Goal: Task Accomplishment & Management: Use online tool/utility

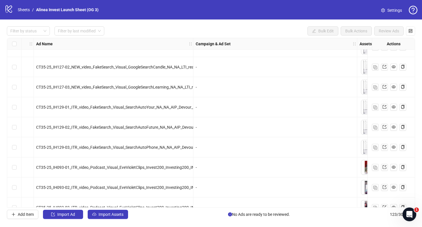
scroll to position [2110, 35]
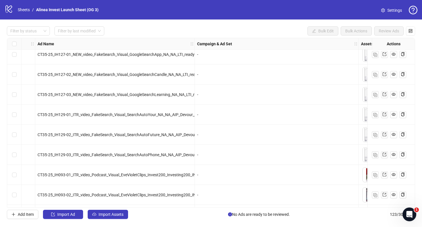
click at [143, 154] on span "CT35-25_IH129-03_ITR_video_FakeSearch_Visual_SearchAutoPhone_NA_NA_AIP_Devour_1…" at bounding box center [122, 154] width 168 height 5
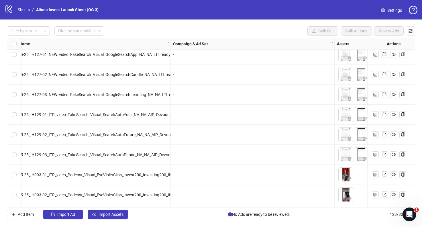
scroll to position [2110, 0]
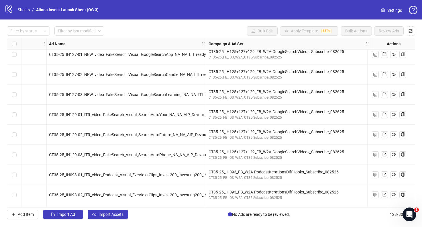
scroll to position [2110, 0]
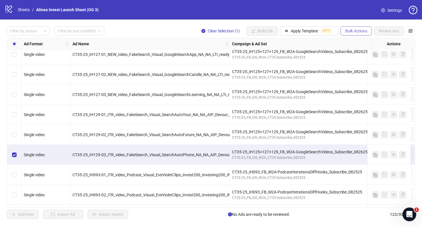
click at [355, 30] on span "Bulk Actions" at bounding box center [356, 31] width 22 height 5
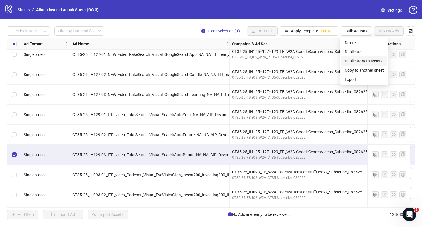
click at [354, 58] on span "Duplicate with assets" at bounding box center [364, 61] width 39 height 6
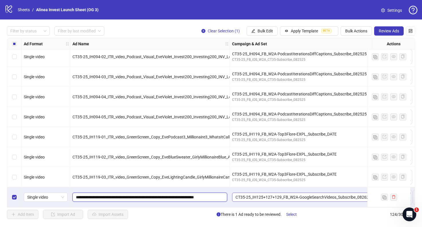
scroll to position [0, 22]
drag, startPoint x: 139, startPoint y: 195, endPoint x: 237, endPoint y: 195, distance: 97.7
click at [180, 196] on input "**********" at bounding box center [149, 197] width 147 height 6
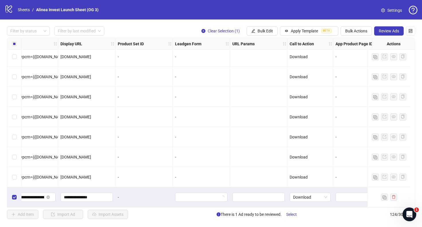
scroll to position [2331, 950]
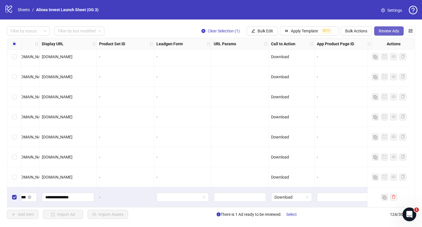
click at [387, 28] on button "Review Ads" at bounding box center [389, 30] width 30 height 9
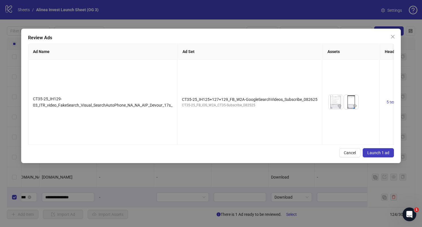
click at [375, 150] on span "Launch 1 ad" at bounding box center [378, 152] width 22 height 5
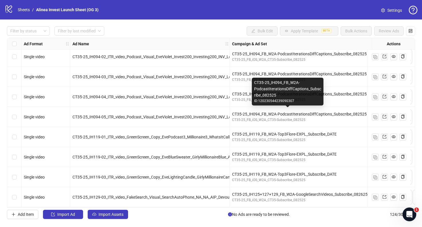
scroll to position [2331, 24]
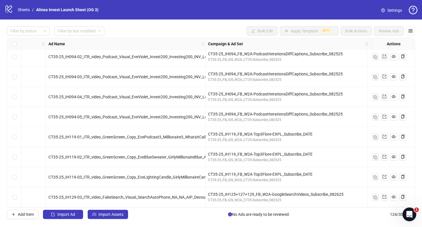
click at [189, 43] on div "Ad Name" at bounding box center [126, 43] width 160 height 11
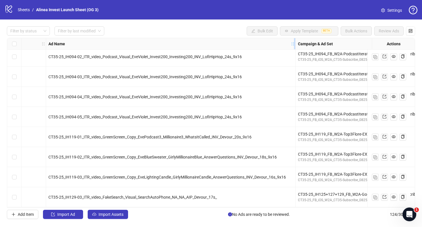
drag, startPoint x: 279, startPoint y: 43, endPoint x: 292, endPoint y: 42, distance: 12.4
click at [293, 42] on icon "holder" at bounding box center [293, 44] width 4 height 4
click at [26, 10] on link "Sheets" at bounding box center [24, 10] width 14 height 6
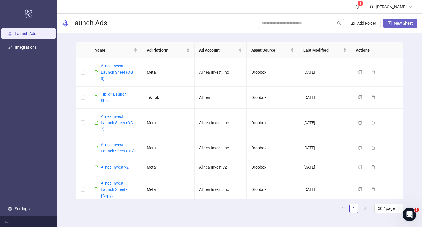
click at [403, 22] on span "New Sheet" at bounding box center [403, 23] width 19 height 5
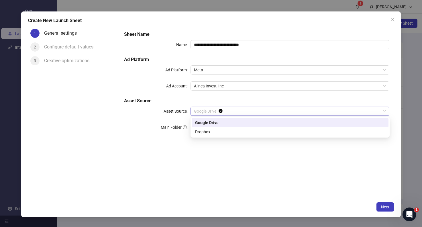
click at [267, 110] on span "Google Drive" at bounding box center [290, 111] width 192 height 9
click at [235, 131] on div "Dropbox" at bounding box center [290, 132] width 190 height 6
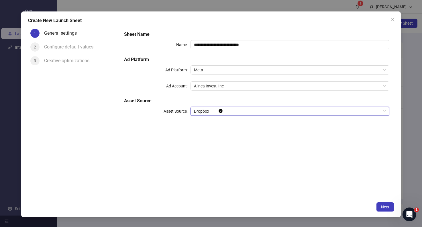
click at [238, 162] on div "**********" at bounding box center [256, 112] width 274 height 173
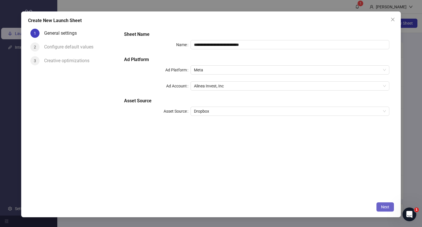
click at [387, 208] on span "Next" at bounding box center [385, 207] width 8 height 5
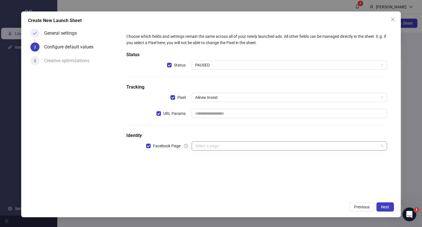
click at [280, 148] on input "search" at bounding box center [287, 146] width 184 height 9
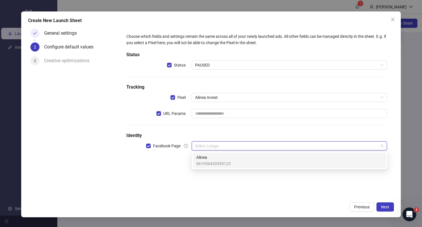
click at [248, 161] on div "Alinea 861956430595125" at bounding box center [289, 160] width 186 height 13
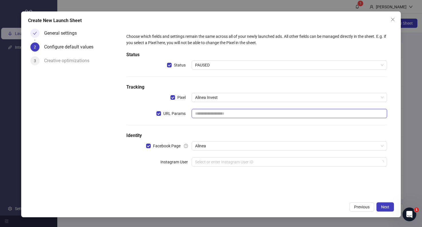
click at [235, 115] on input "text" at bounding box center [290, 113] width 196 height 9
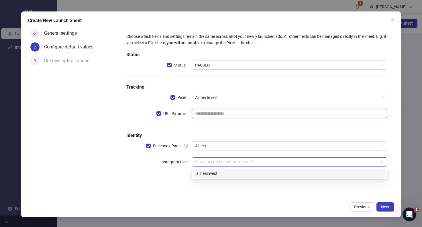
click at [286, 166] on div "Select or enter Instagram User ID" at bounding box center [290, 161] width 196 height 9
click at [258, 178] on div "alineainvest" at bounding box center [289, 173] width 193 height 9
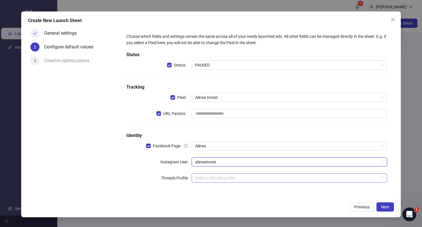
click at [241, 179] on input "search" at bounding box center [287, 178] width 184 height 9
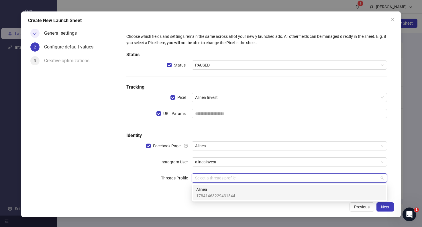
click at [220, 192] on span "17841463229431844" at bounding box center [215, 195] width 39 height 6
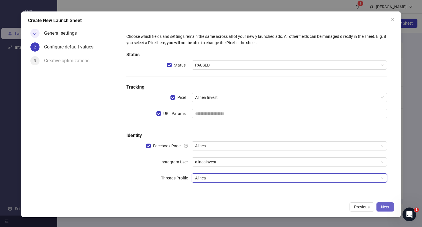
click at [385, 206] on span "Next" at bounding box center [385, 207] width 8 height 5
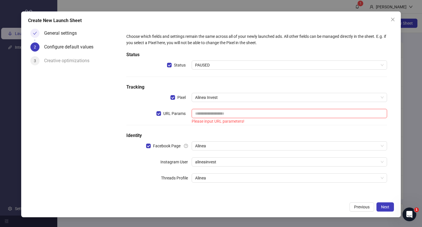
click at [253, 110] on input "text" at bounding box center [290, 113] width 196 height 9
click at [392, 22] on button "Close" at bounding box center [392, 19] width 9 height 9
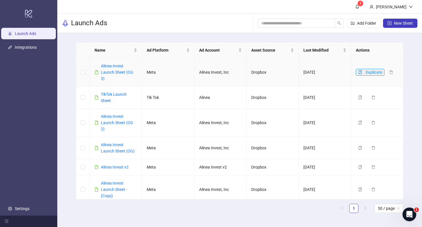
click at [361, 74] on span "button" at bounding box center [360, 72] width 4 height 5
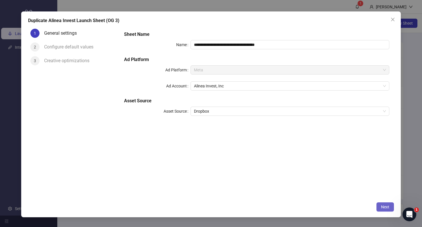
click at [389, 207] on span "Next" at bounding box center [385, 207] width 8 height 5
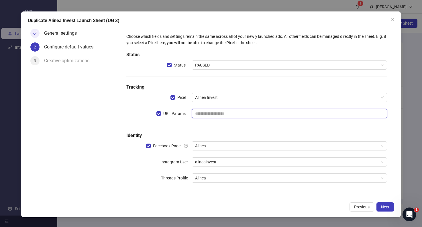
click at [248, 113] on input "text" at bounding box center [290, 113] width 196 height 9
click at [229, 128] on div "Choose which fields and settings remain the same across all of your newly launc…" at bounding box center [256, 111] width 265 height 161
click at [386, 207] on span "Next" at bounding box center [385, 207] width 8 height 5
click at [218, 115] on input "text" at bounding box center [290, 113] width 196 height 9
click at [393, 19] on icon "close" at bounding box center [392, 19] width 5 height 5
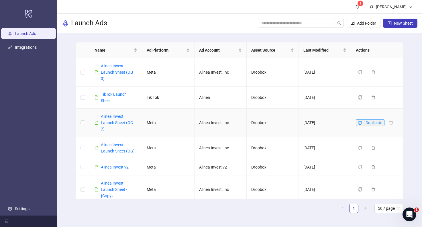
click at [360, 123] on icon "copy" at bounding box center [360, 123] width 4 height 4
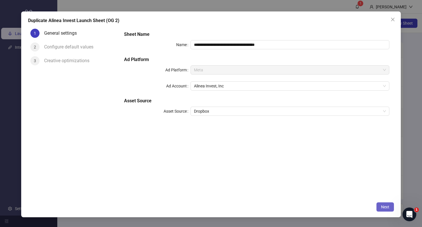
click at [382, 206] on span "Next" at bounding box center [385, 207] width 8 height 5
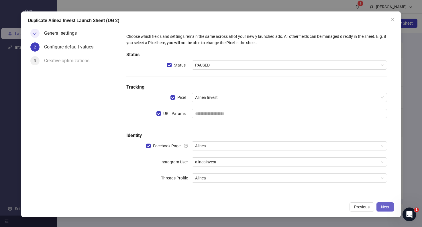
click at [385, 206] on span "Next" at bounding box center [385, 207] width 8 height 5
click at [383, 205] on span "Next" at bounding box center [385, 207] width 8 height 5
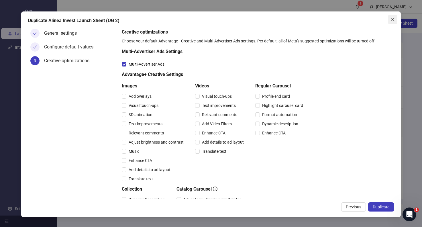
click at [393, 20] on icon "close" at bounding box center [392, 19] width 5 height 5
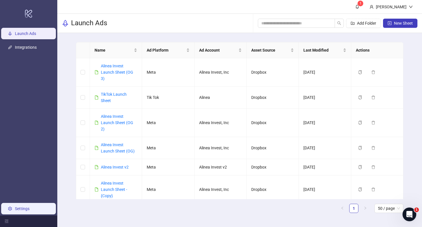
click at [30, 211] on link "Settings" at bounding box center [22, 208] width 15 height 5
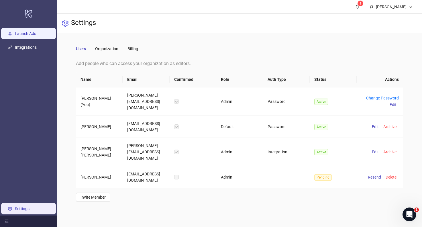
click at [25, 34] on link "Launch Ads" at bounding box center [25, 33] width 21 height 5
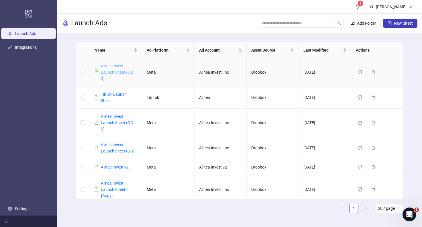
click at [105, 71] on link "Alinea Invest Launch Sheet (OG 3)" at bounding box center [117, 72] width 32 height 17
